Goal: Task Accomplishment & Management: Use online tool/utility

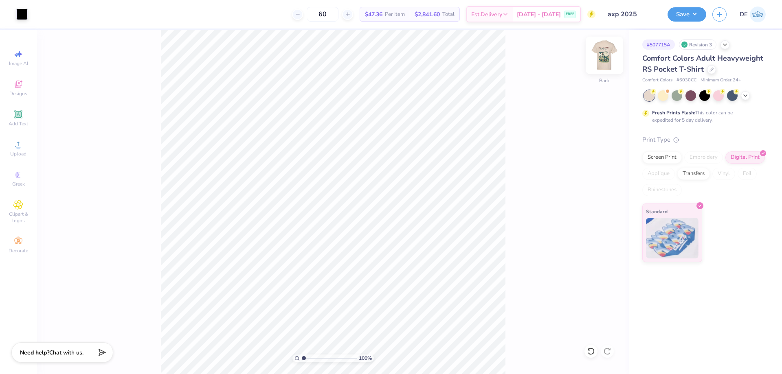
click at [612, 53] on img at bounding box center [604, 55] width 33 height 33
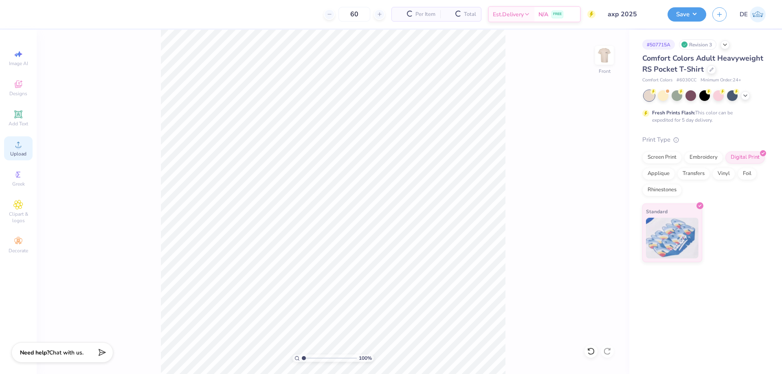
click at [20, 152] on span "Upload" at bounding box center [18, 154] width 16 height 7
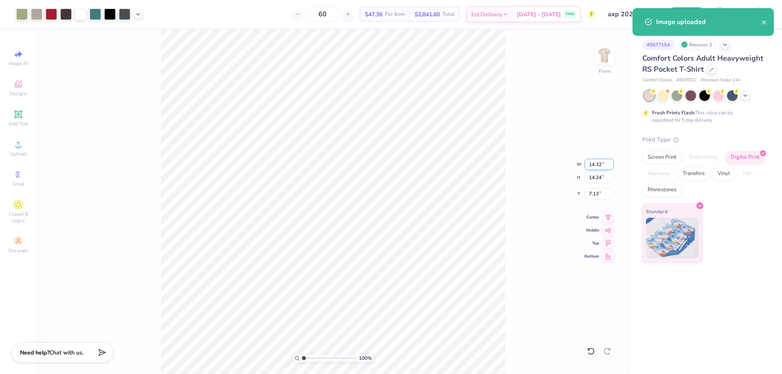
click at [596, 164] on input "14.32" at bounding box center [599, 164] width 29 height 11
type input "12.00"
type input "11.93"
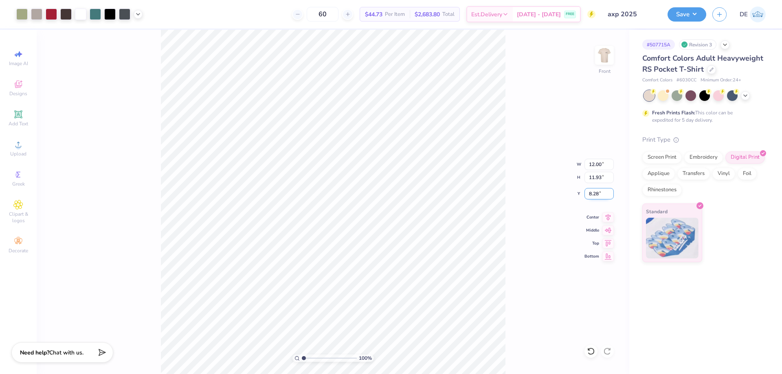
click at [586, 194] on input "8.28" at bounding box center [599, 193] width 29 height 11
type input "3.00"
click at [743, 158] on div "Digital Print" at bounding box center [746, 156] width 40 height 12
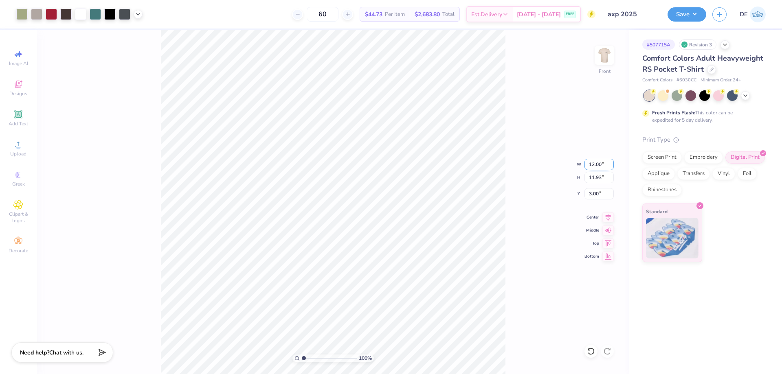
click at [594, 166] on input "12.00" at bounding box center [599, 164] width 29 height 11
type input "12.50"
type input "12.43"
click at [589, 193] on input "2.75" at bounding box center [599, 193] width 29 height 11
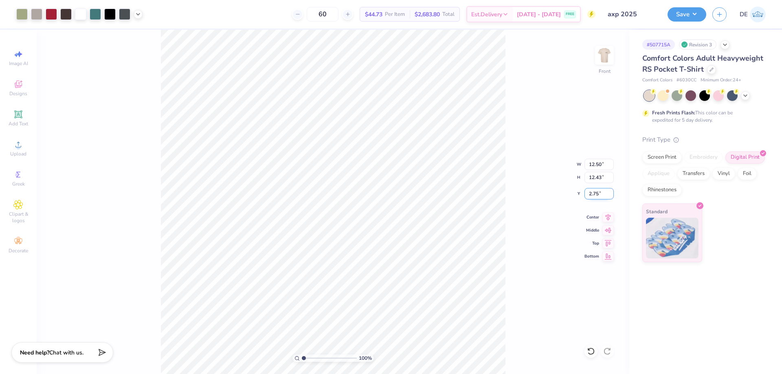
click at [589, 193] on input "2.75" at bounding box center [599, 193] width 29 height 11
type input "3.00"
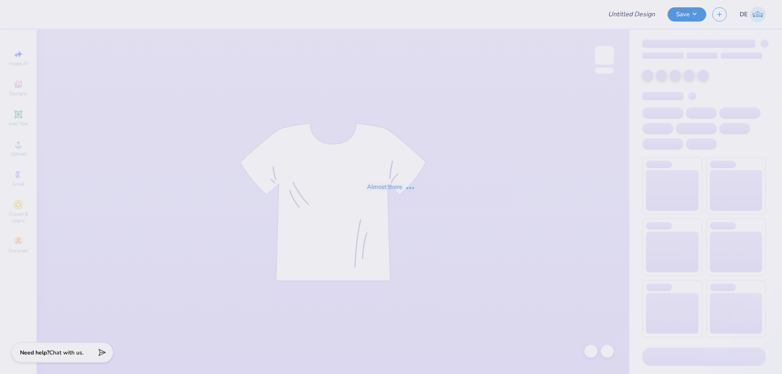
type input "MSU ZETA Gameday Drop"
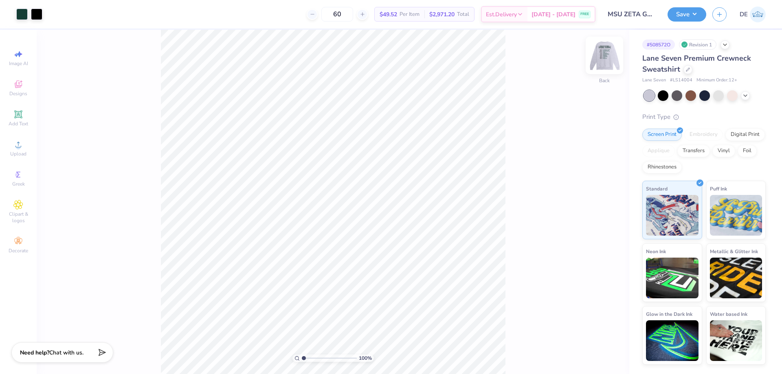
click at [606, 60] on img at bounding box center [604, 55] width 33 height 33
click at [607, 57] on img at bounding box center [604, 55] width 33 height 33
